Goal: Task Accomplishment & Management: Use online tool/utility

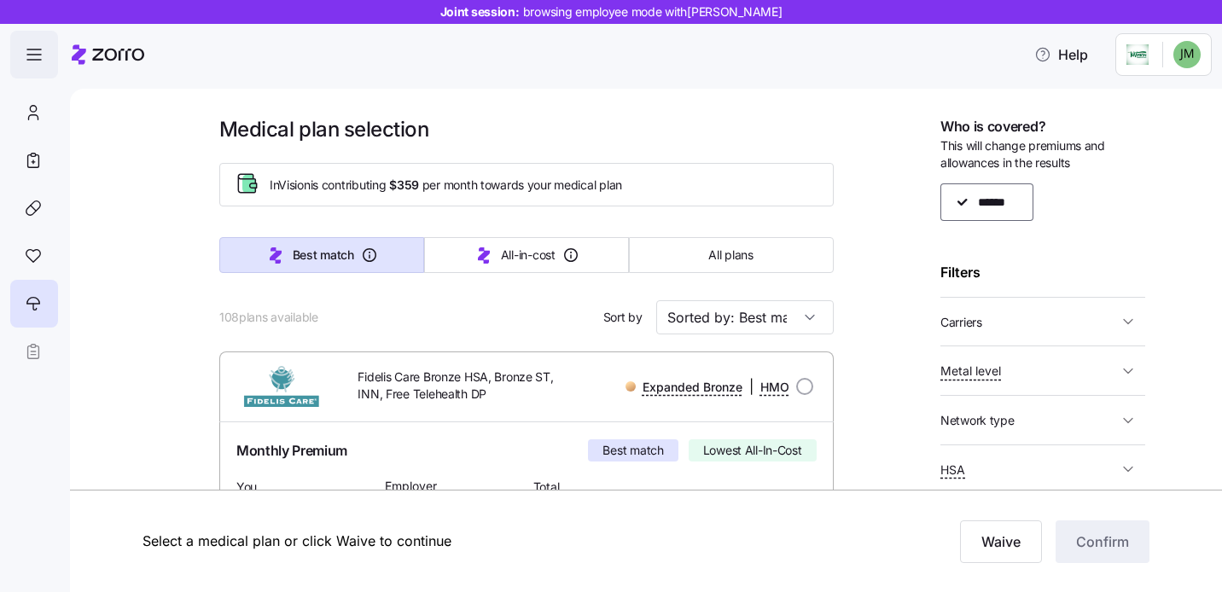
click at [35, 54] on icon "button" at bounding box center [34, 54] width 20 height 20
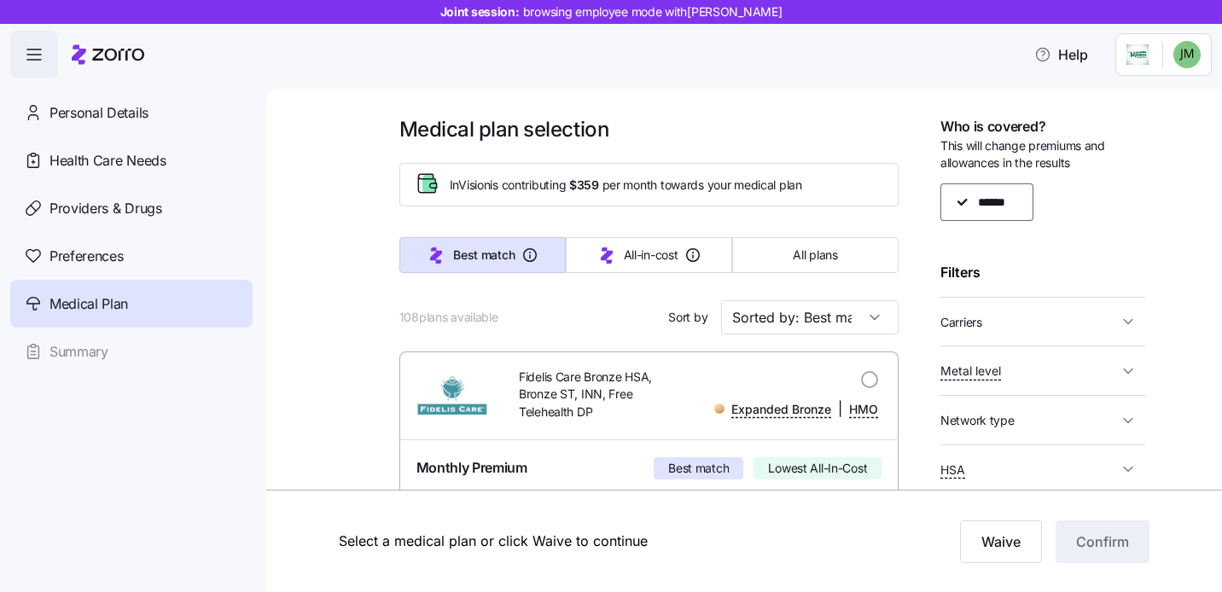
click at [111, 61] on icon at bounding box center [118, 55] width 52 height 12
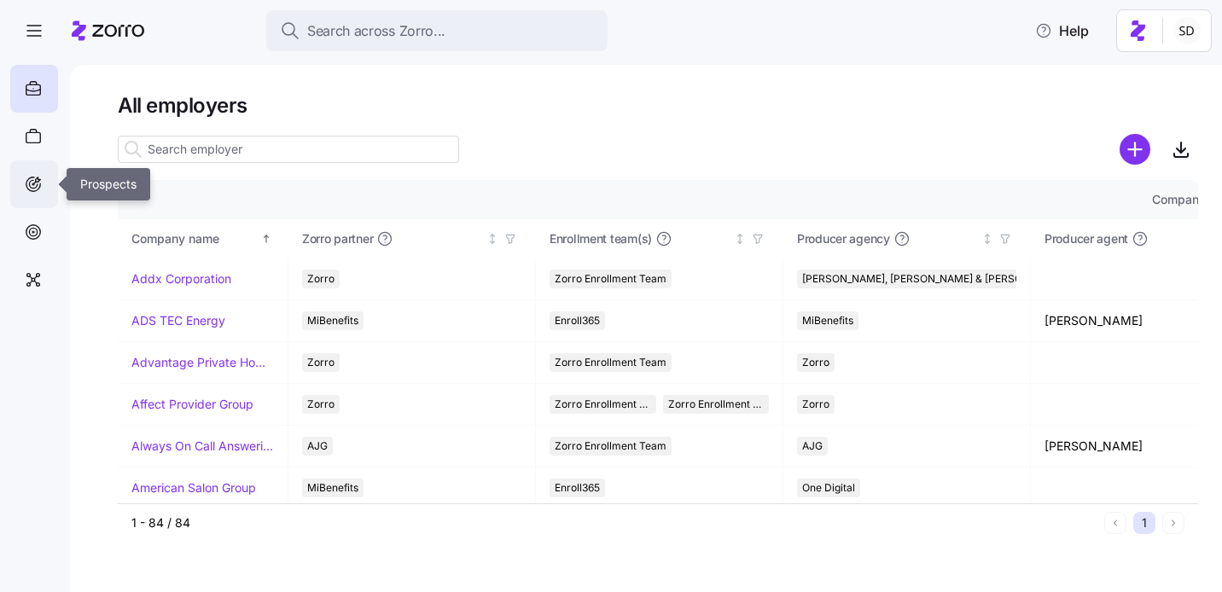
click at [33, 181] on icon at bounding box center [33, 184] width 19 height 20
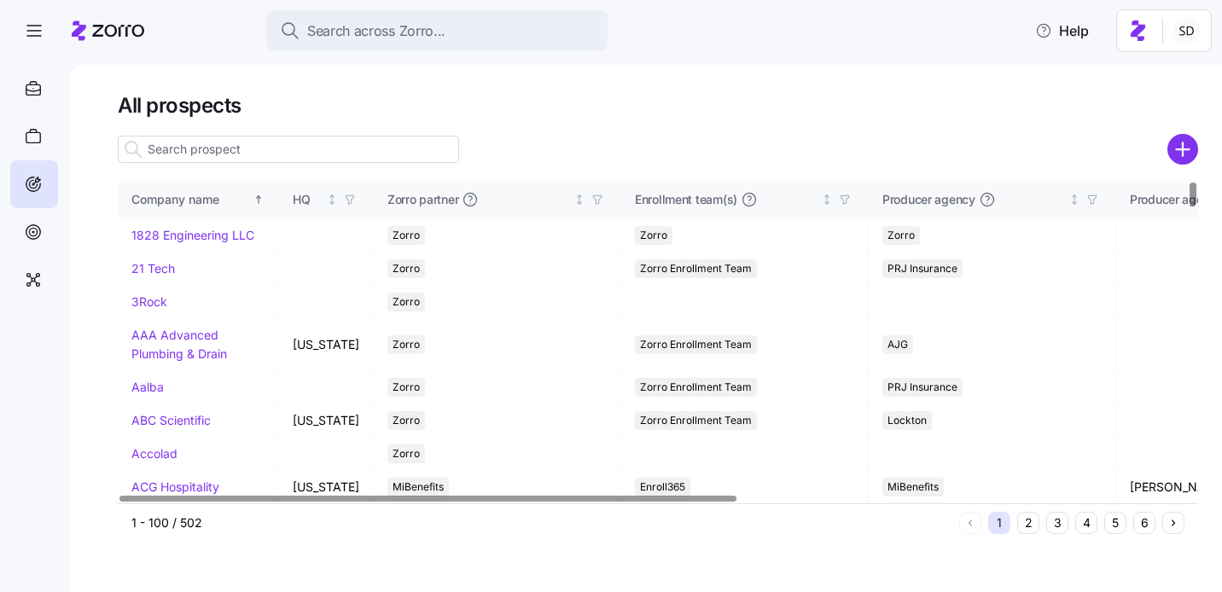
click at [390, 157] on input at bounding box center [288, 149] width 341 height 27
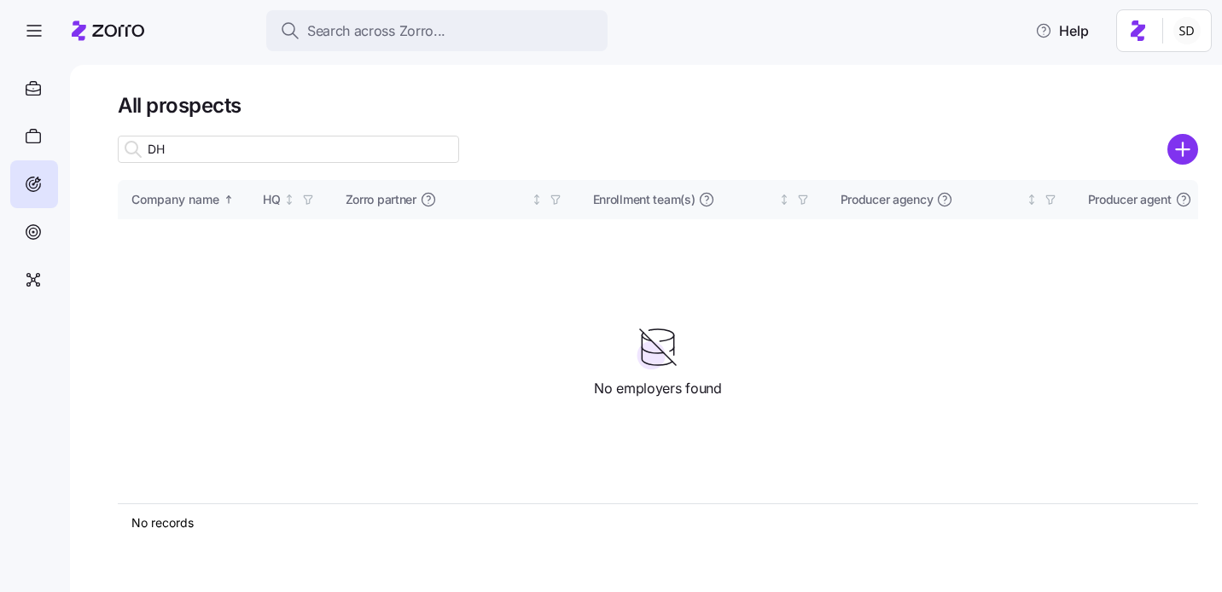
type input "D"
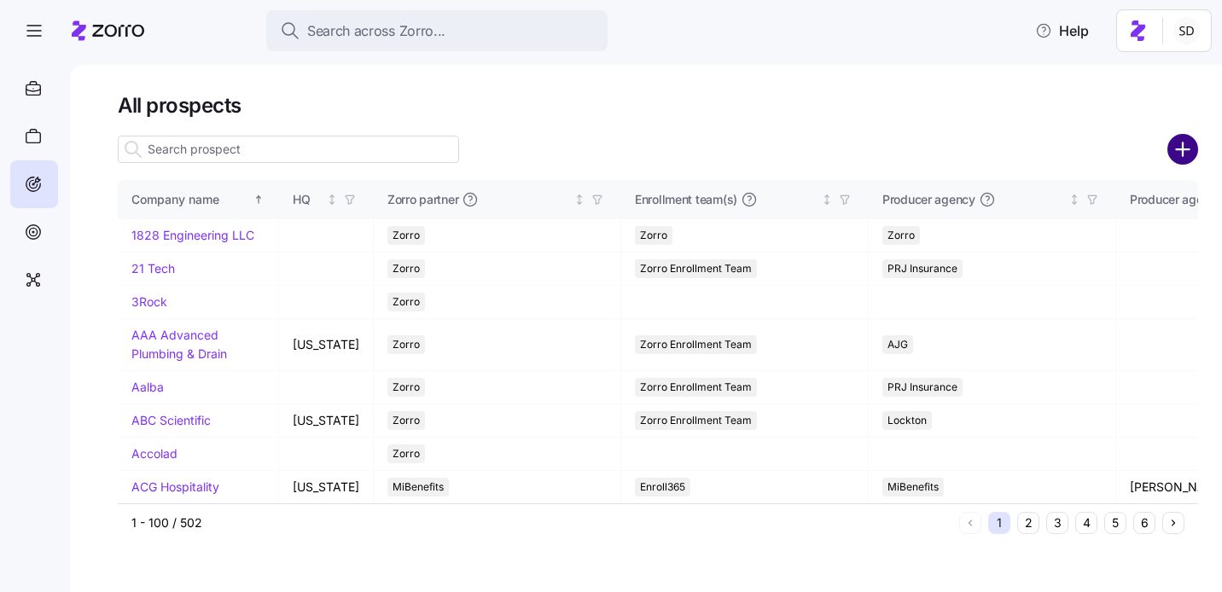
click at [1186, 153] on circle "add icon" at bounding box center [1183, 150] width 28 height 28
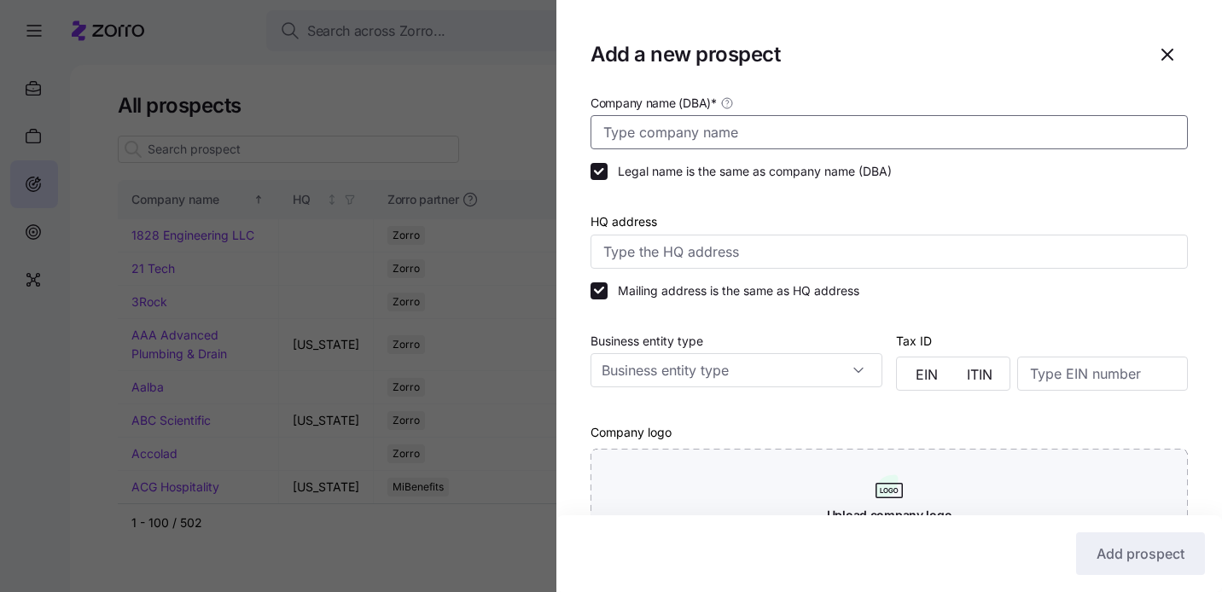
click at [660, 135] on input "Company name (DBA) *" at bounding box center [888, 132] width 597 height 34
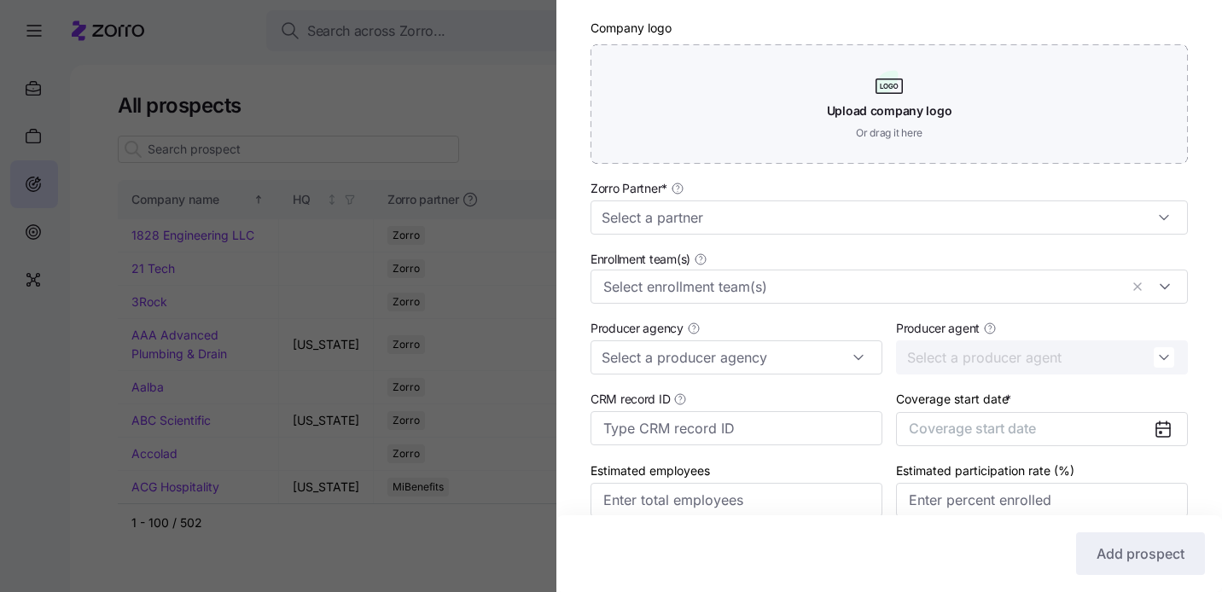
scroll to position [444, 0]
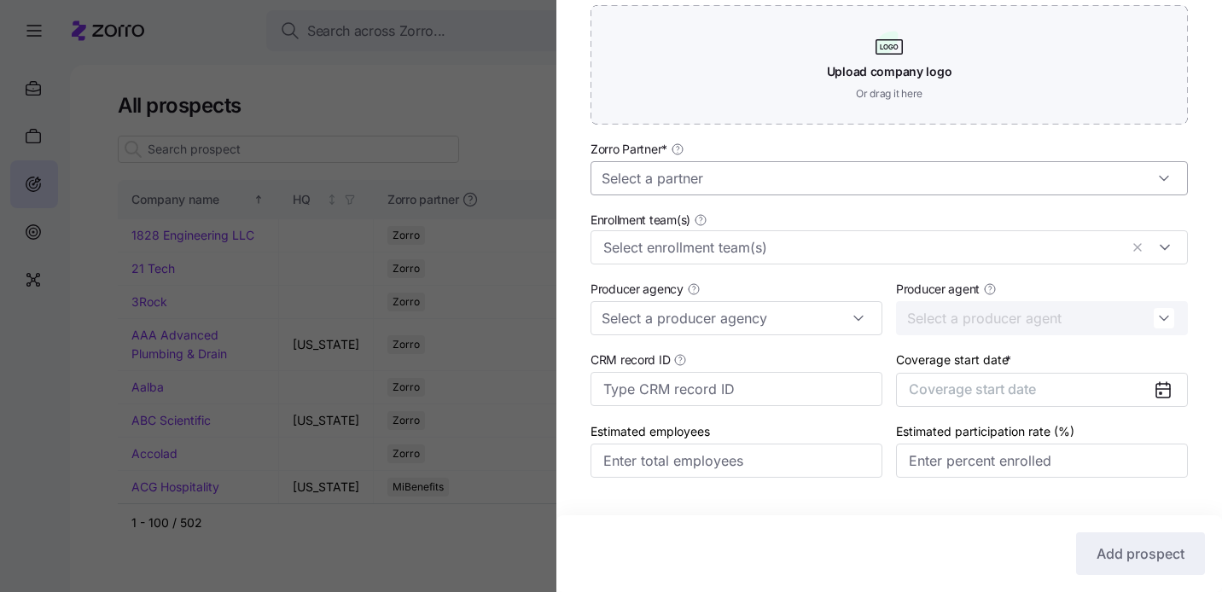
type input "[PERSON_NAME]"
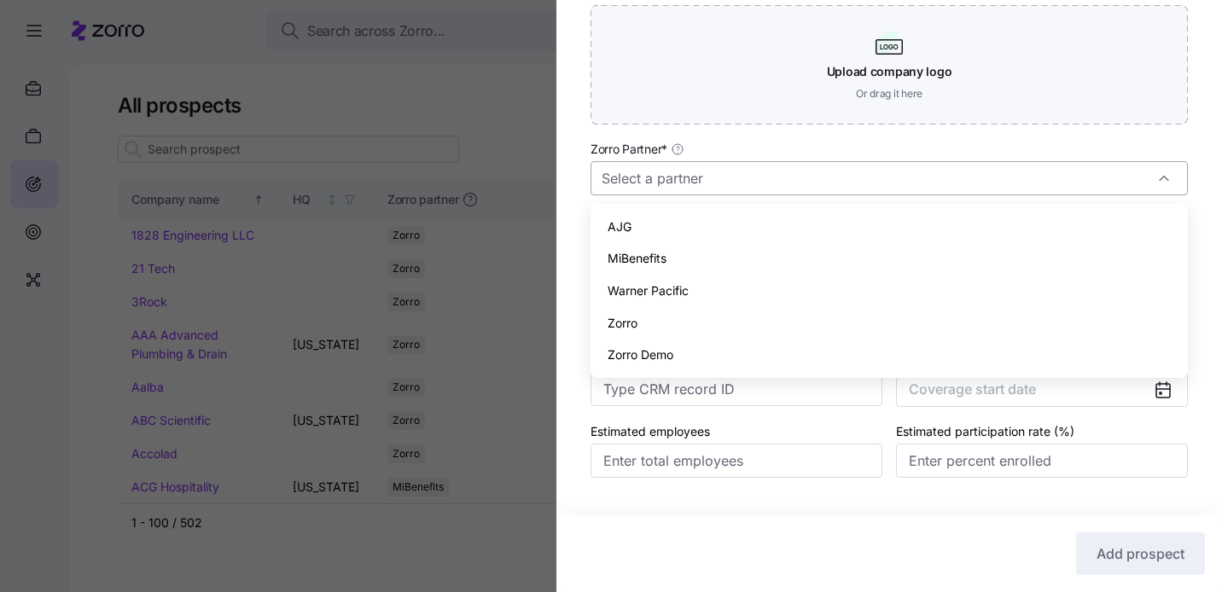
click at [694, 177] on input "Zorro Partner *" at bounding box center [888, 178] width 597 height 34
click at [704, 328] on div "Zorro" at bounding box center [889, 323] width 584 height 32
type input "Zorro"
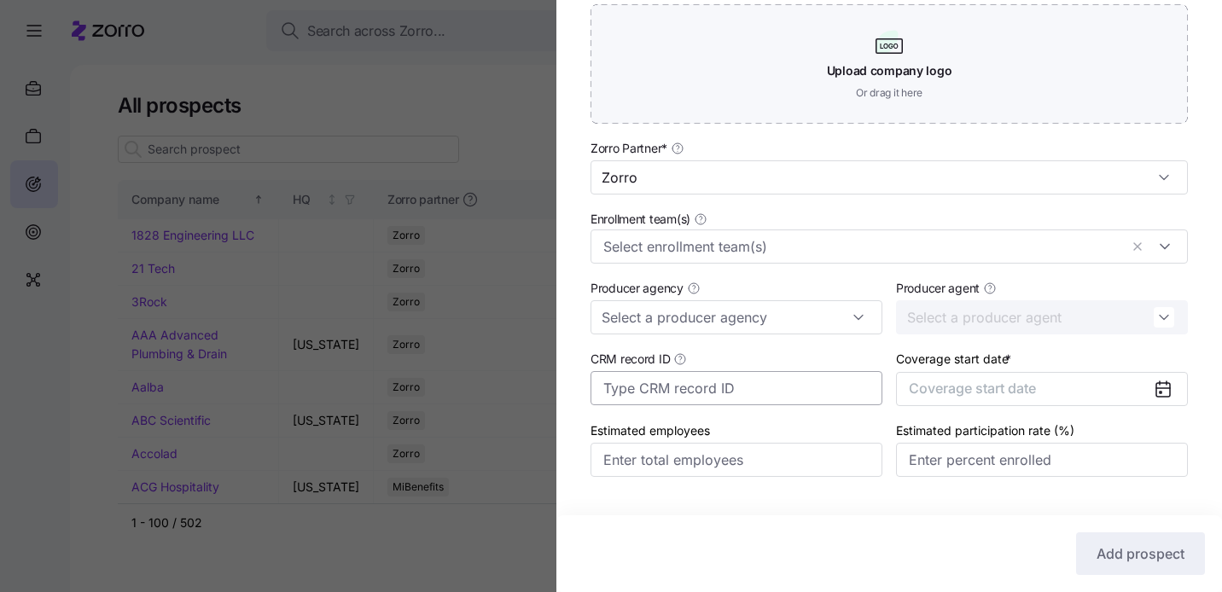
scroll to position [469, 0]
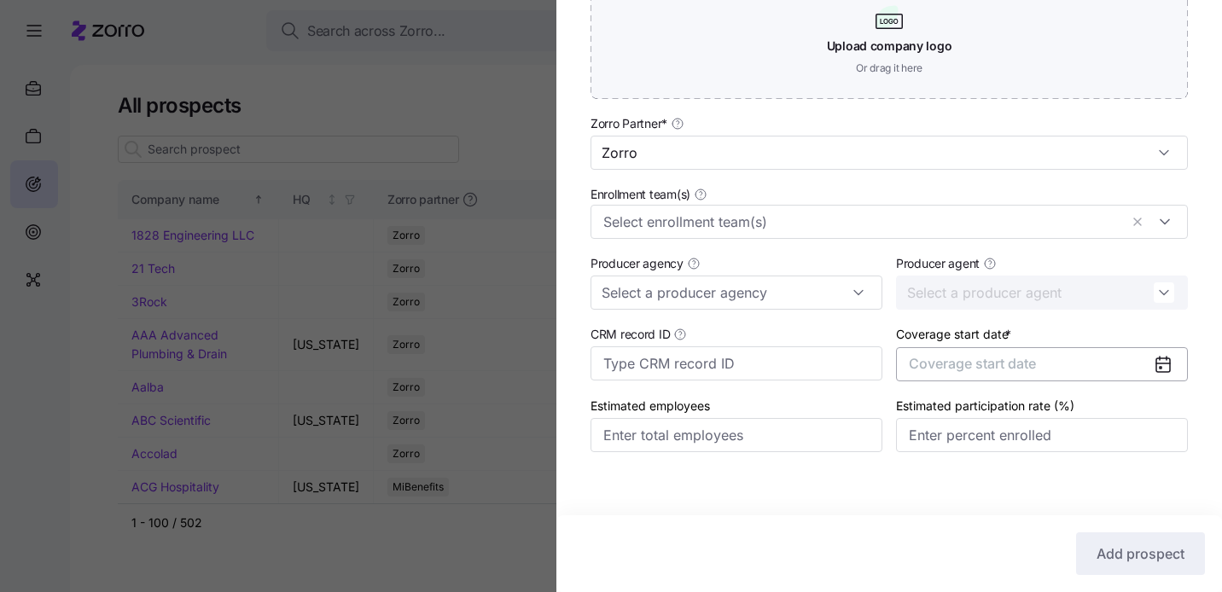
click at [956, 362] on span "Coverage start date" at bounding box center [972, 363] width 127 height 17
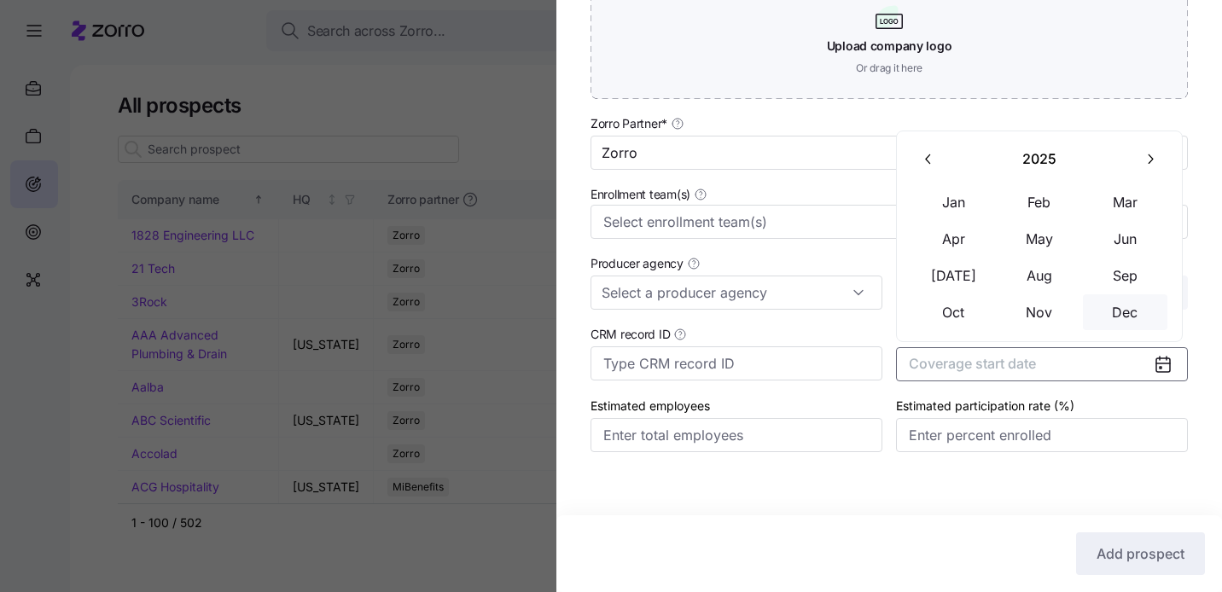
click at [1107, 301] on button "Dec" at bounding box center [1125, 312] width 85 height 36
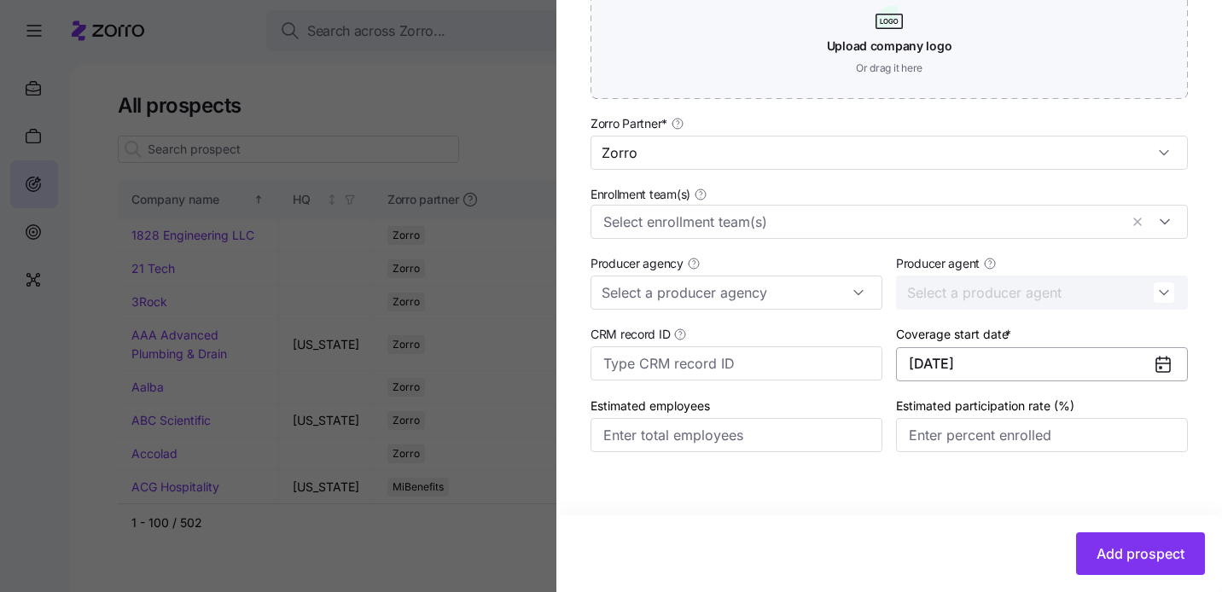
click at [1077, 369] on button "[DATE]" at bounding box center [1042, 364] width 292 height 34
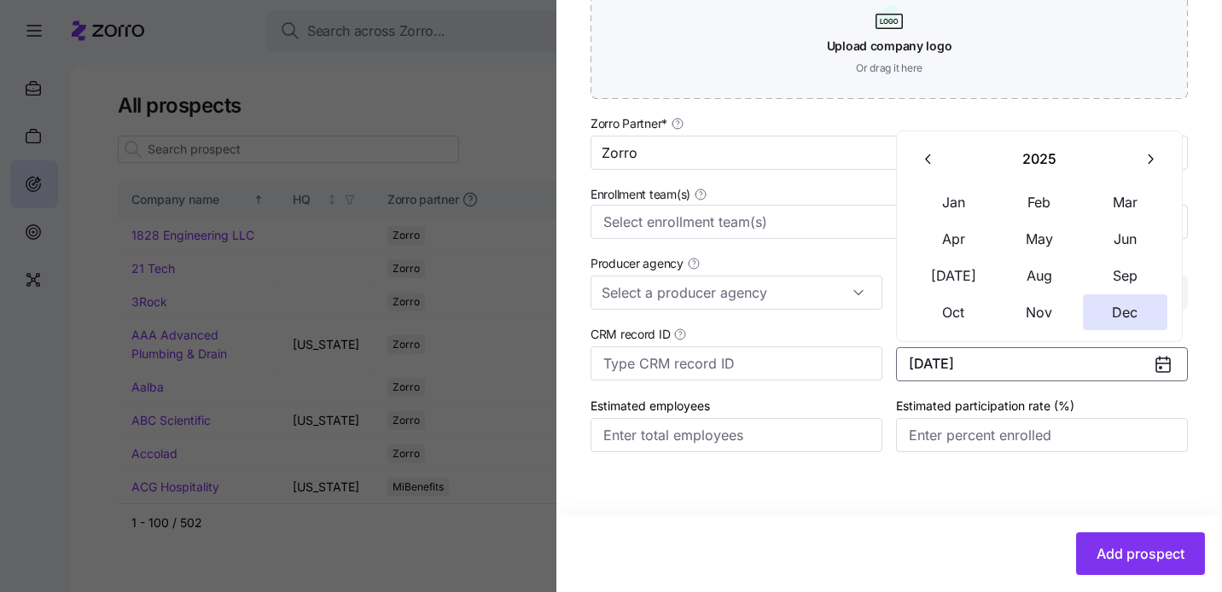
click at [1145, 170] on button "button" at bounding box center [1150, 160] width 36 height 36
click at [952, 192] on button "Jan" at bounding box center [953, 202] width 85 height 36
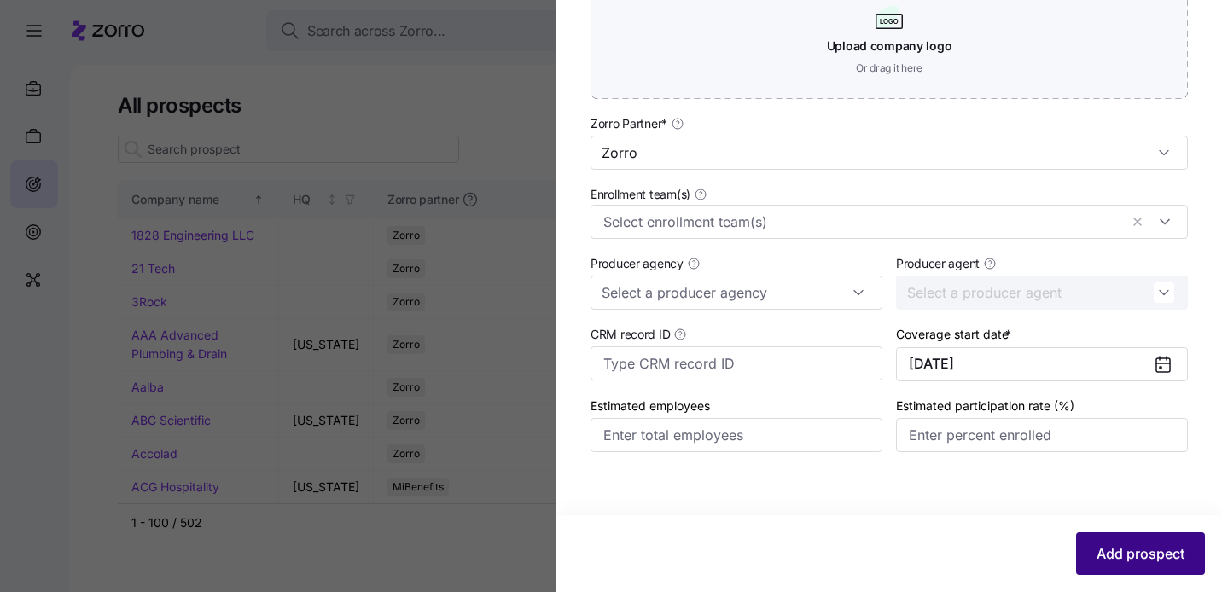
click at [1103, 556] on span "Add prospect" at bounding box center [1140, 553] width 88 height 20
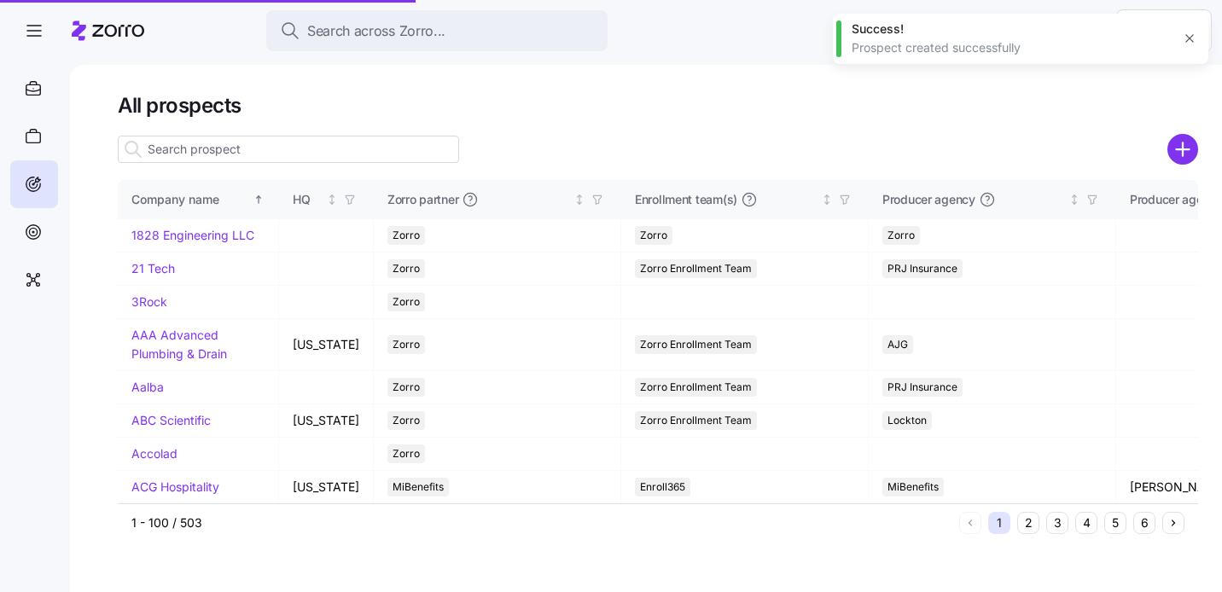
click at [312, 144] on input at bounding box center [288, 149] width 341 height 27
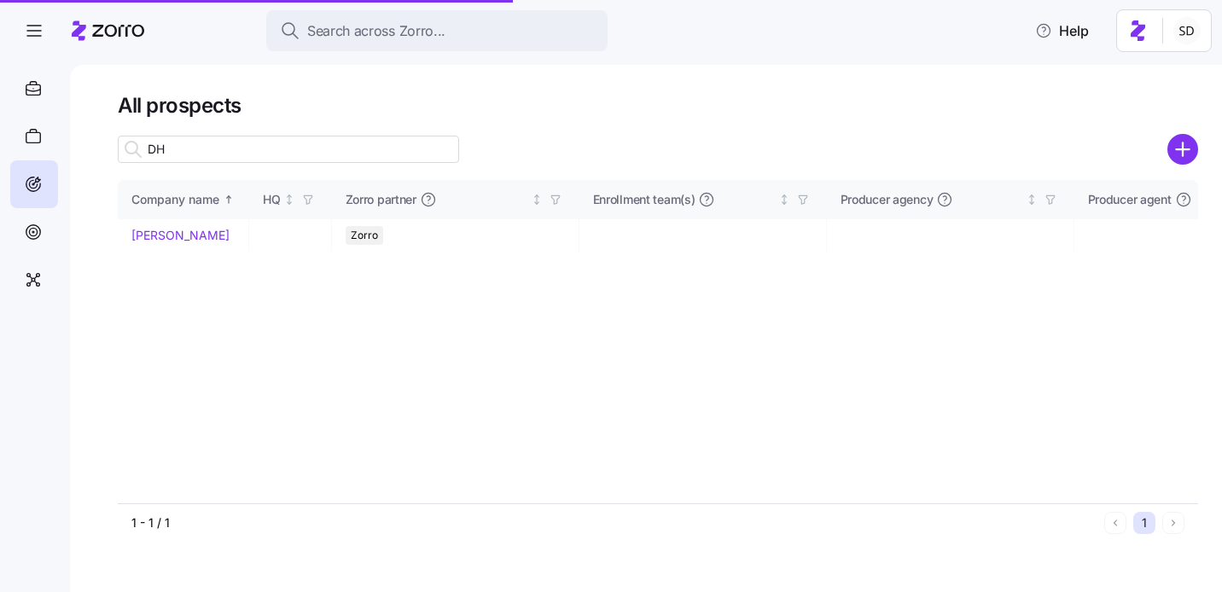
click at [311, 154] on input "DH" at bounding box center [288, 149] width 341 height 27
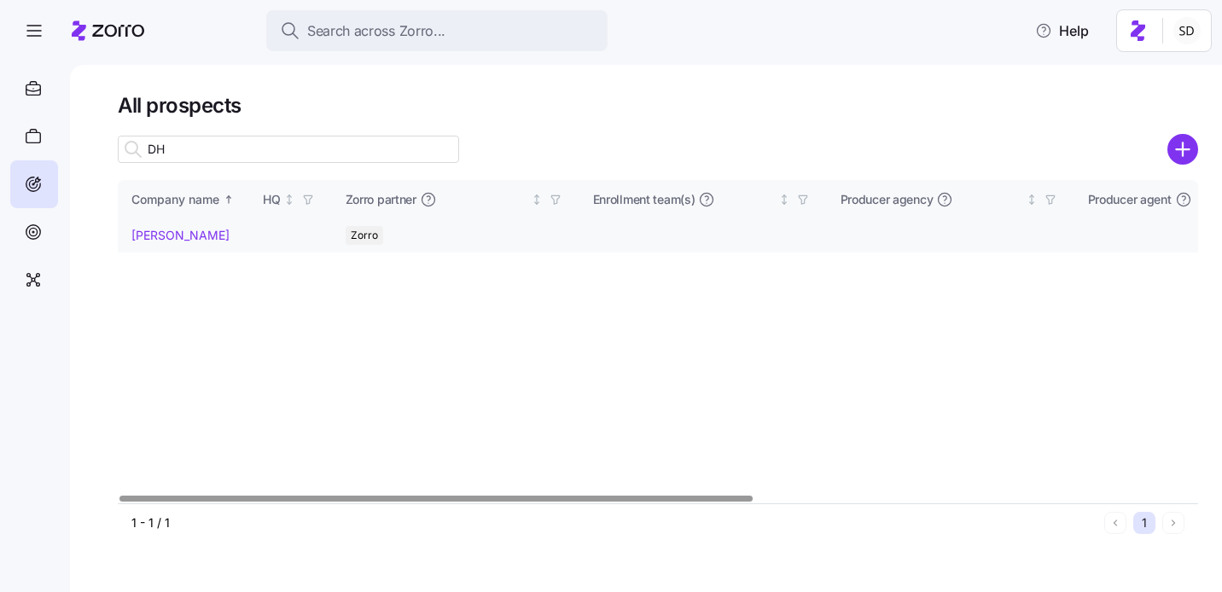
type input "DH"
click at [138, 237] on link "[PERSON_NAME]" at bounding box center [180, 235] width 98 height 15
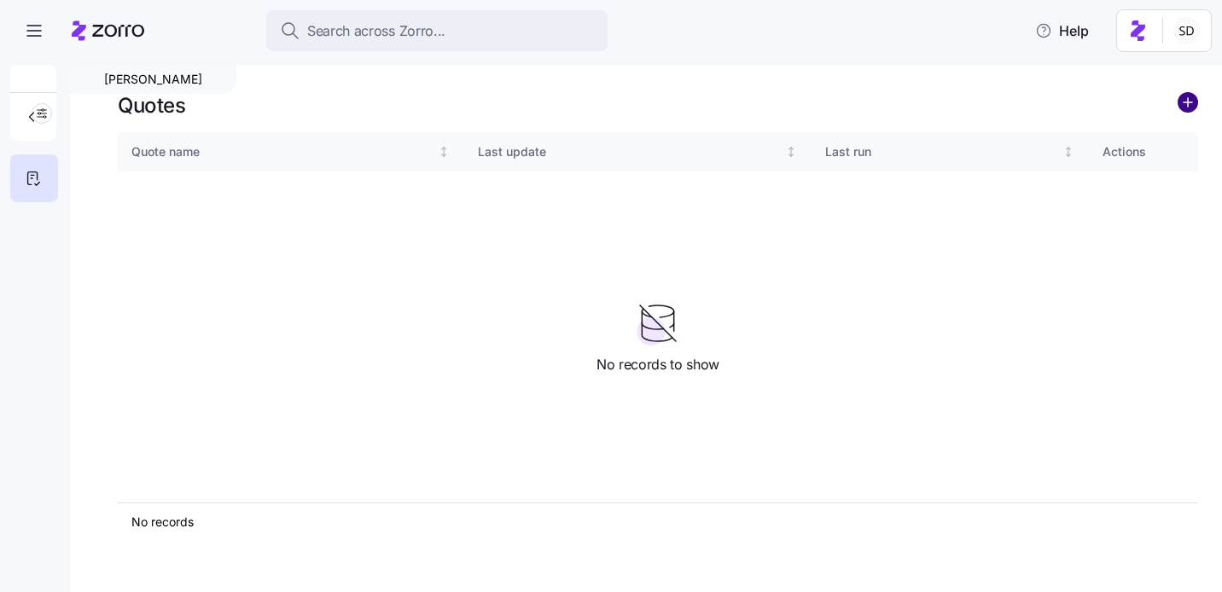
click at [1189, 101] on circle "add icon" at bounding box center [1187, 102] width 19 height 19
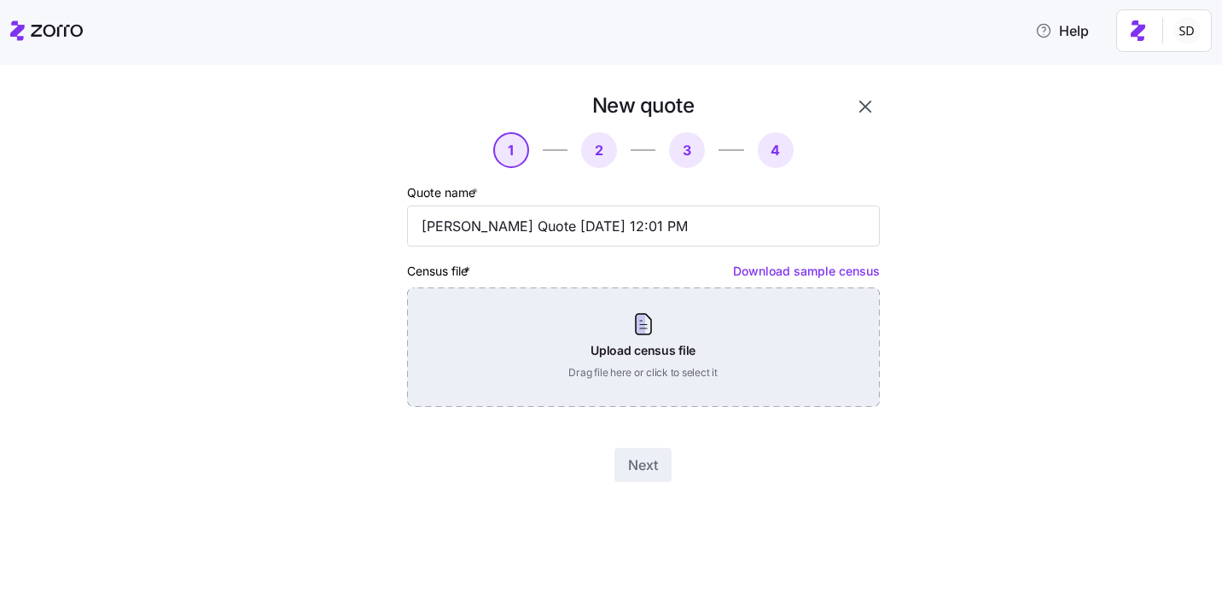
click at [619, 357] on div "Upload census file Drag file here or click to select it" at bounding box center [643, 347] width 473 height 119
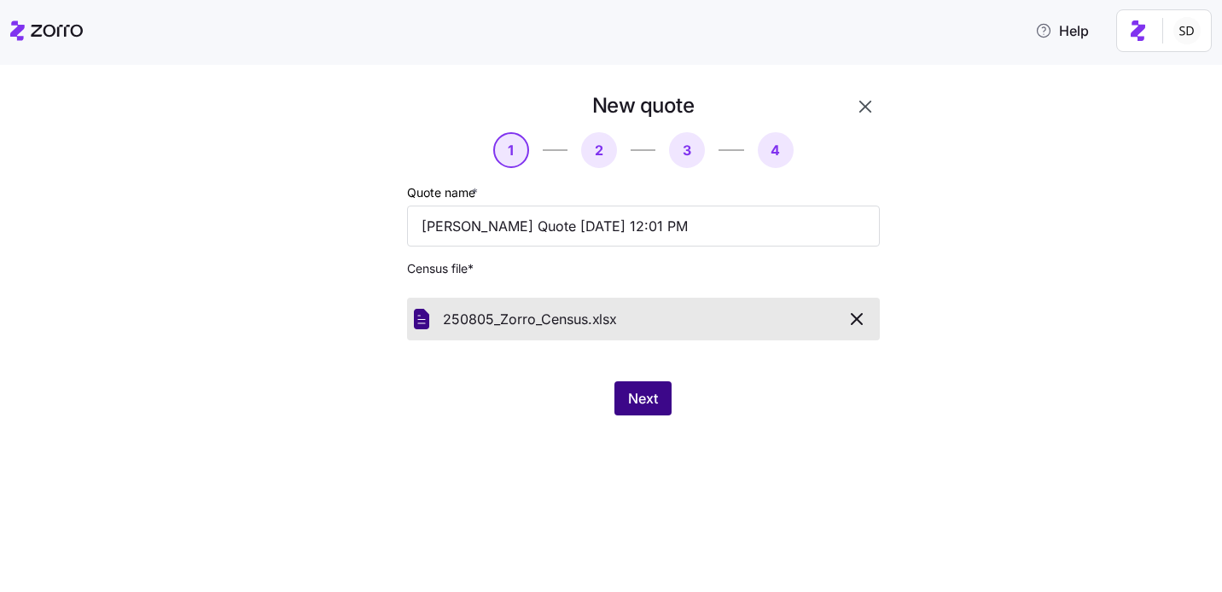
click at [638, 393] on span "Next" at bounding box center [643, 398] width 30 height 20
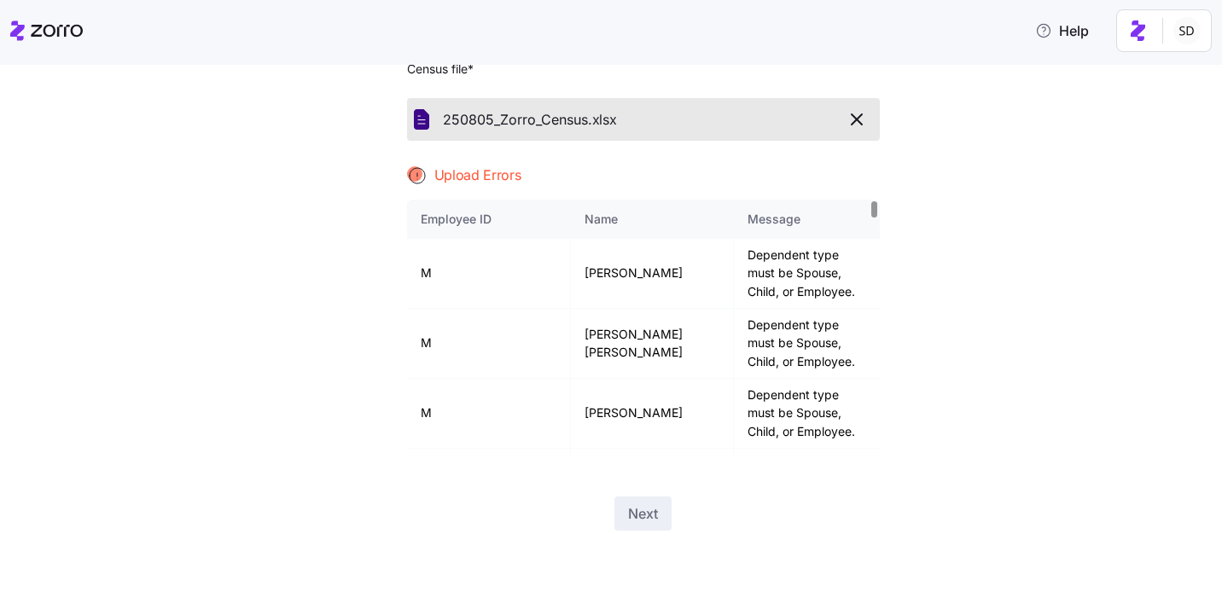
click at [857, 108] on button "button" at bounding box center [857, 119] width 32 height 29
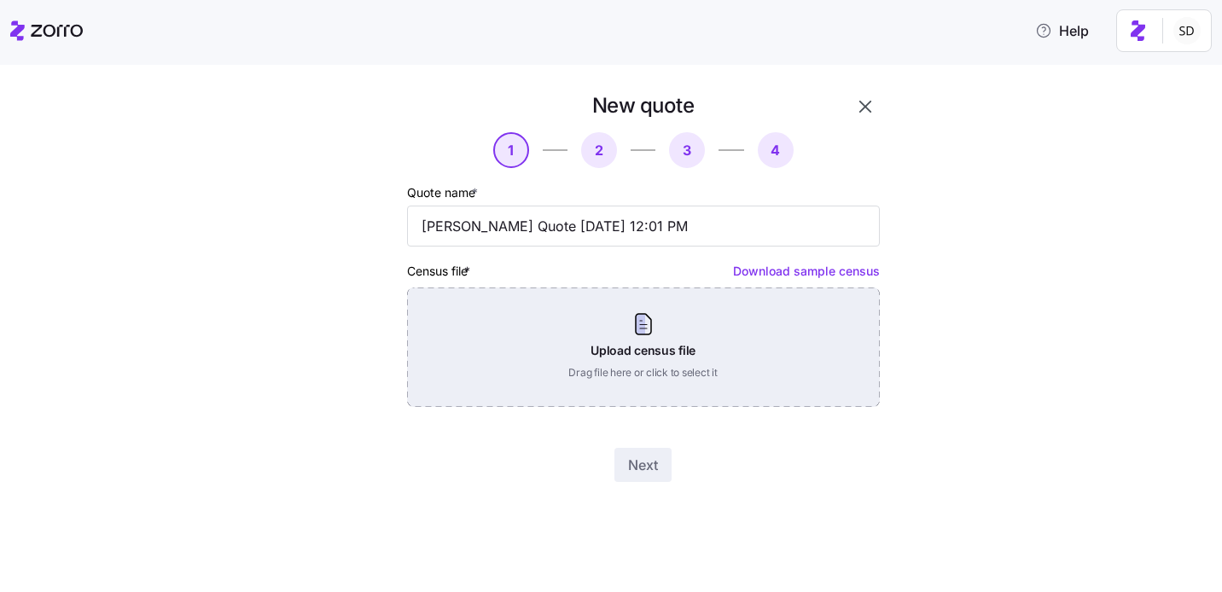
click at [659, 356] on div "Upload census file Drag file here or click to select it" at bounding box center [643, 347] width 473 height 119
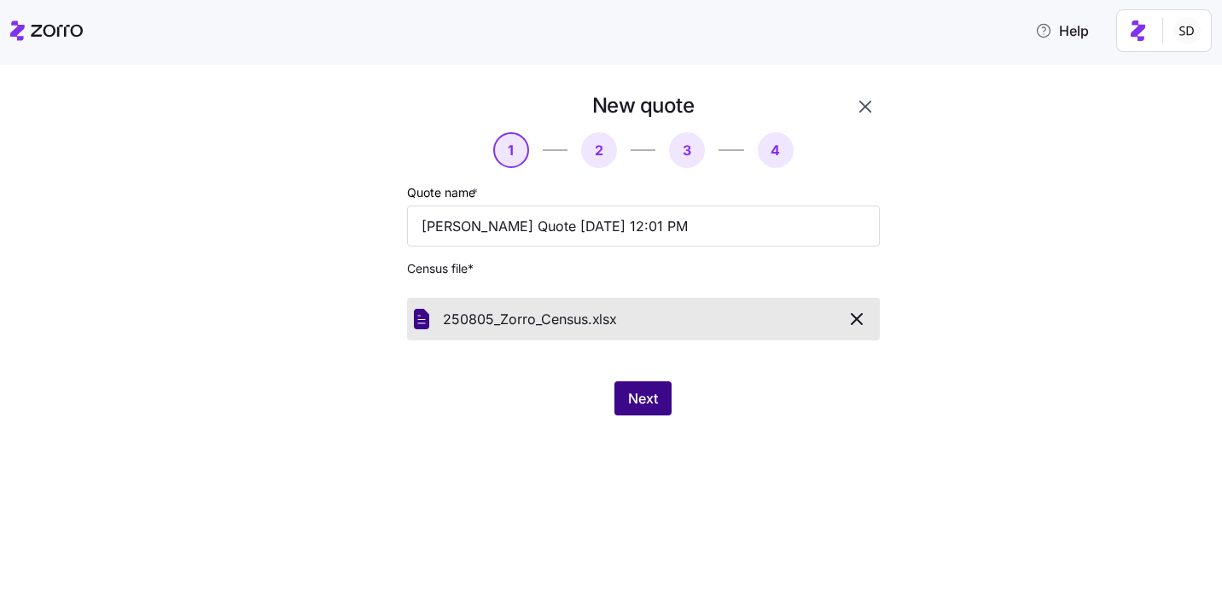
click at [655, 410] on button "Next" at bounding box center [642, 398] width 57 height 34
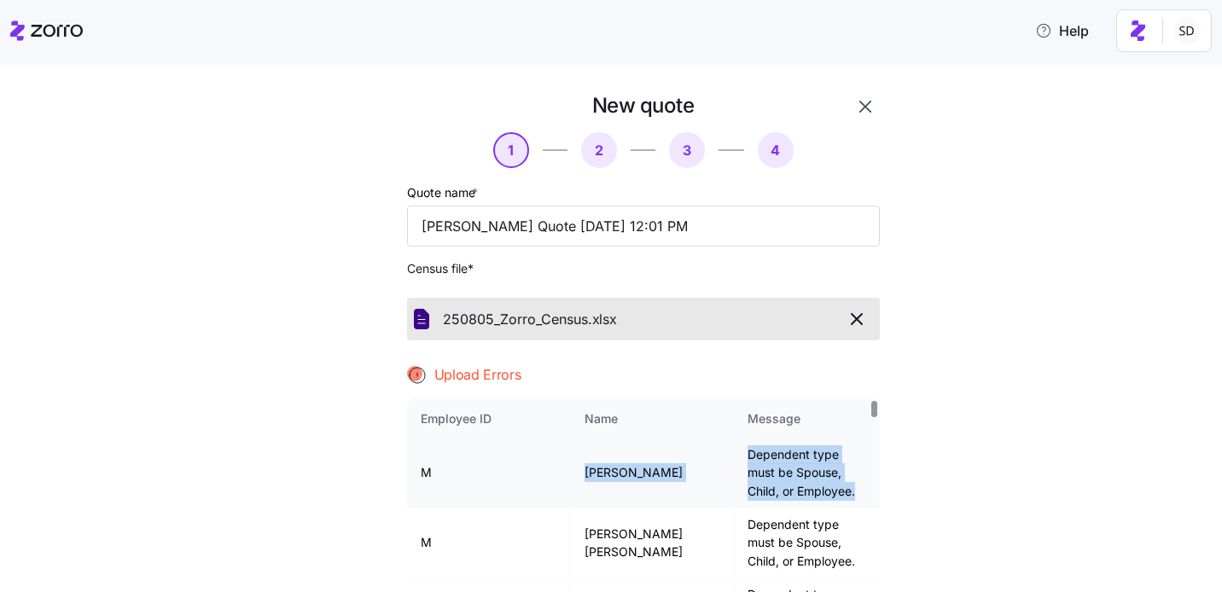
drag, startPoint x: 662, startPoint y: 452, endPoint x: 861, endPoint y: 481, distance: 200.9
click at [861, 481] on tr "M [PERSON_NAME] Dependent type must be Spouse, Child, or Employee." at bounding box center [643, 474] width 473 height 70
copy tr "[PERSON_NAME] Dependent type must be Spouse, Child, or Employee."
